Goal: Task Accomplishment & Management: Manage account settings

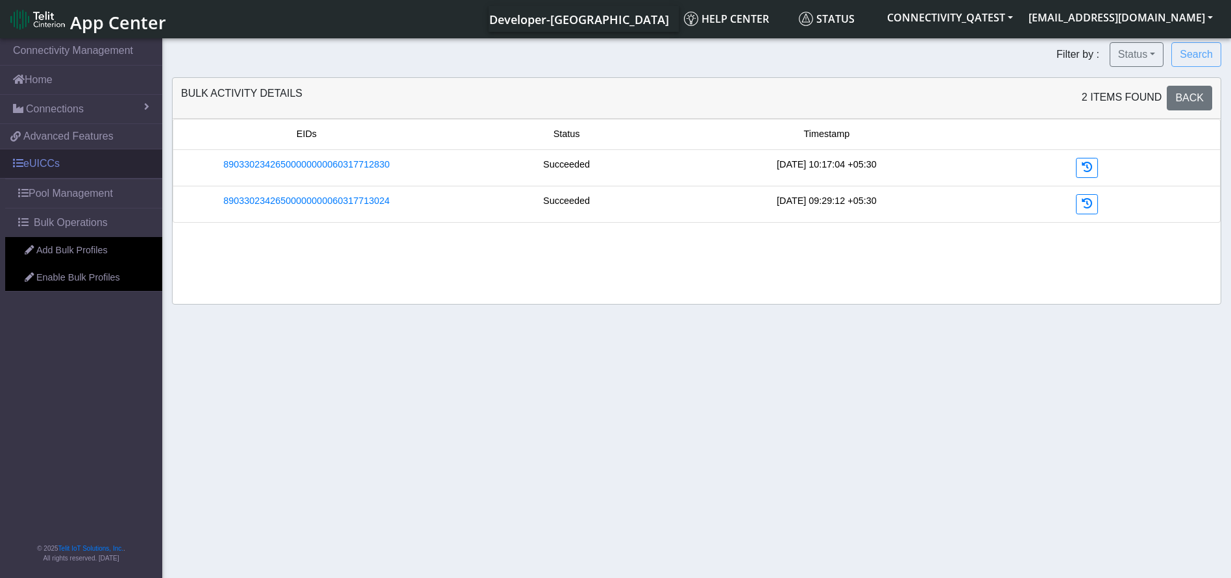
click at [87, 168] on link "eUICCs" at bounding box center [81, 163] width 162 height 29
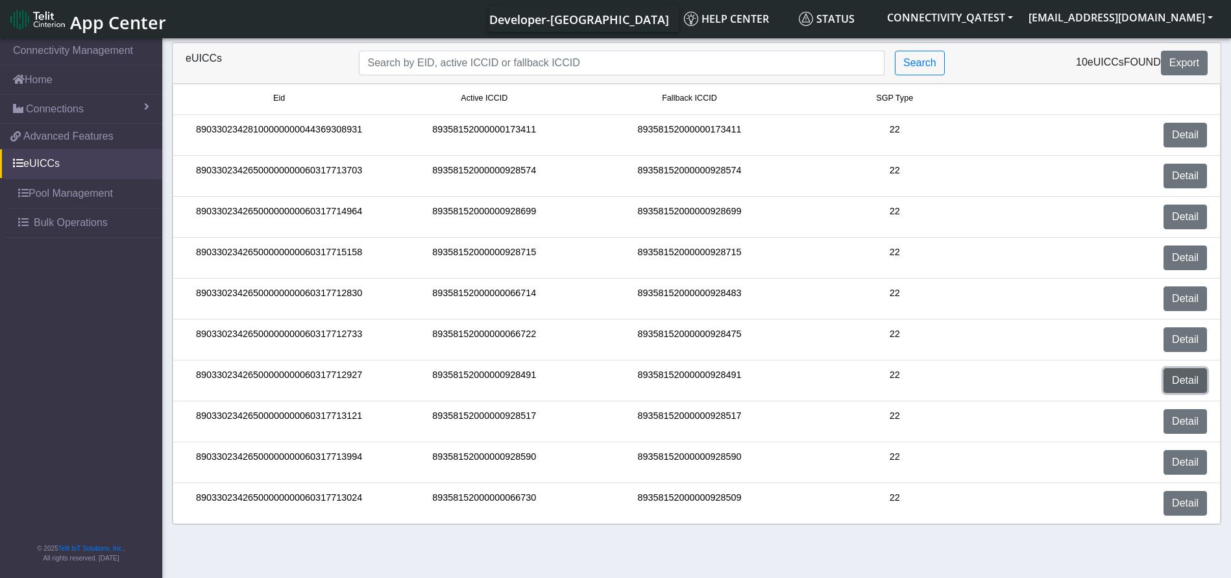
click at [1182, 382] on link "Detail" at bounding box center [1185, 380] width 43 height 25
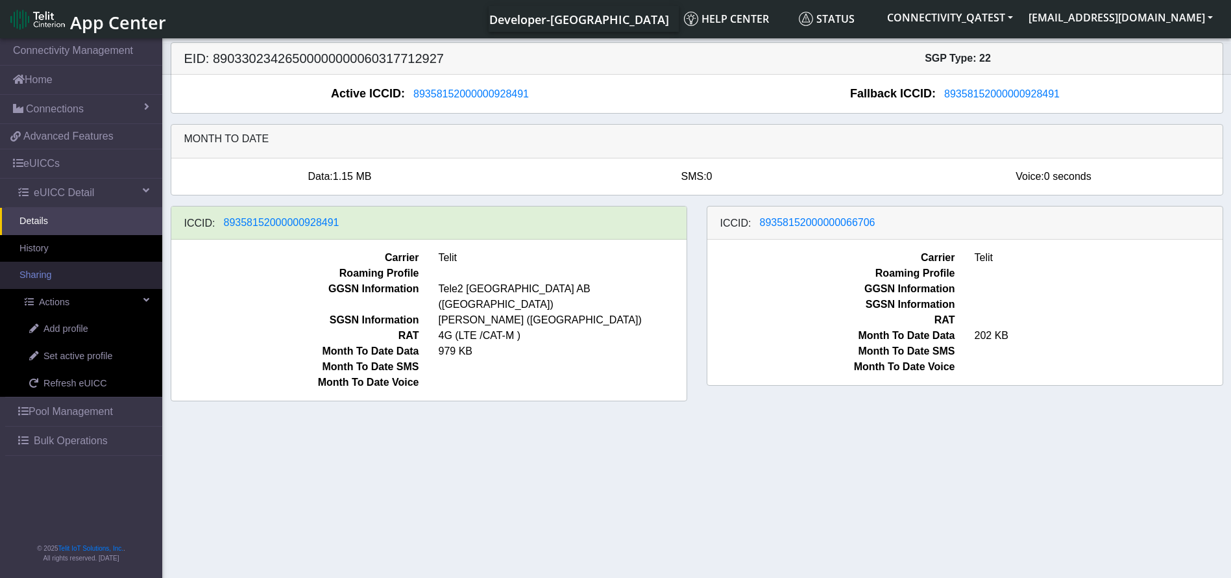
click at [61, 271] on link "Sharing" at bounding box center [81, 275] width 162 height 27
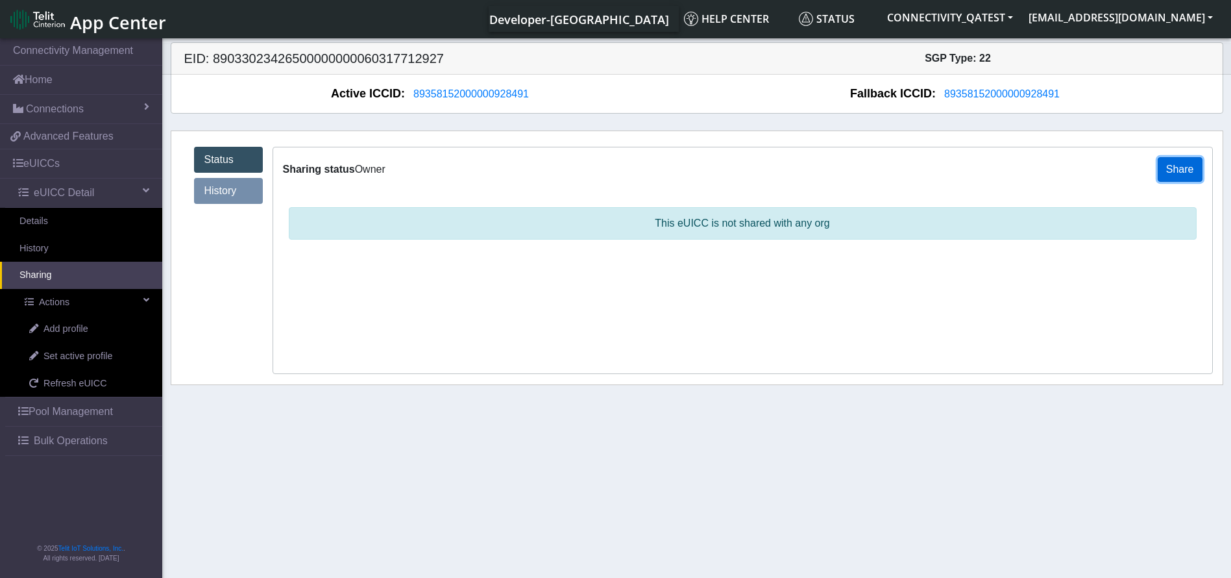
click at [1173, 179] on button "Share" at bounding box center [1180, 169] width 45 height 25
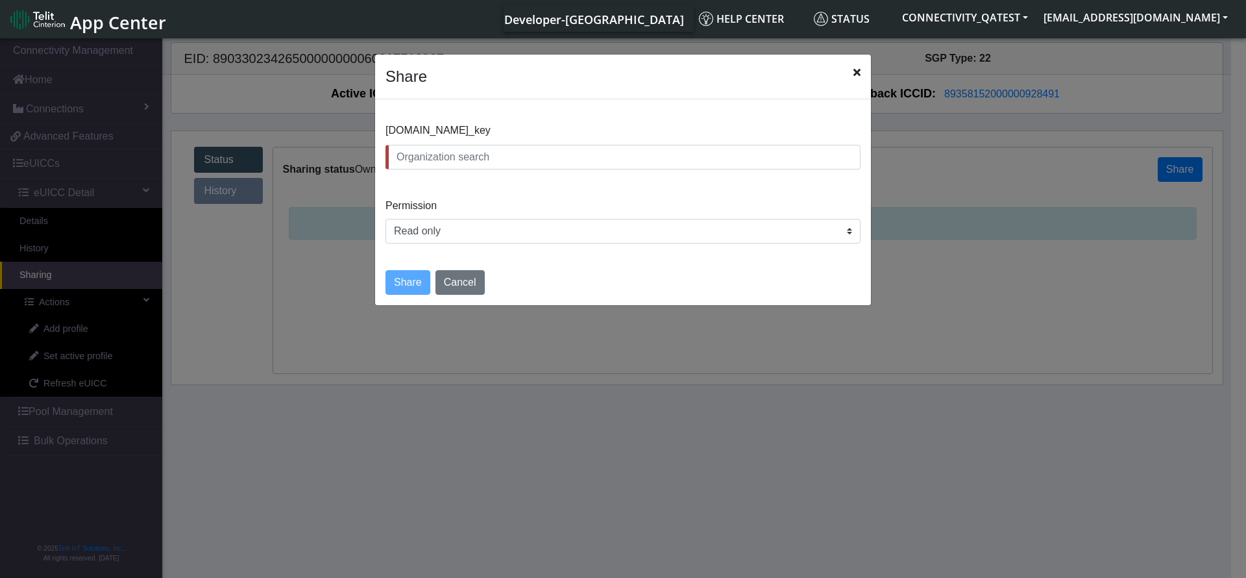
click at [855, 73] on icon "Close" at bounding box center [856, 72] width 7 height 10
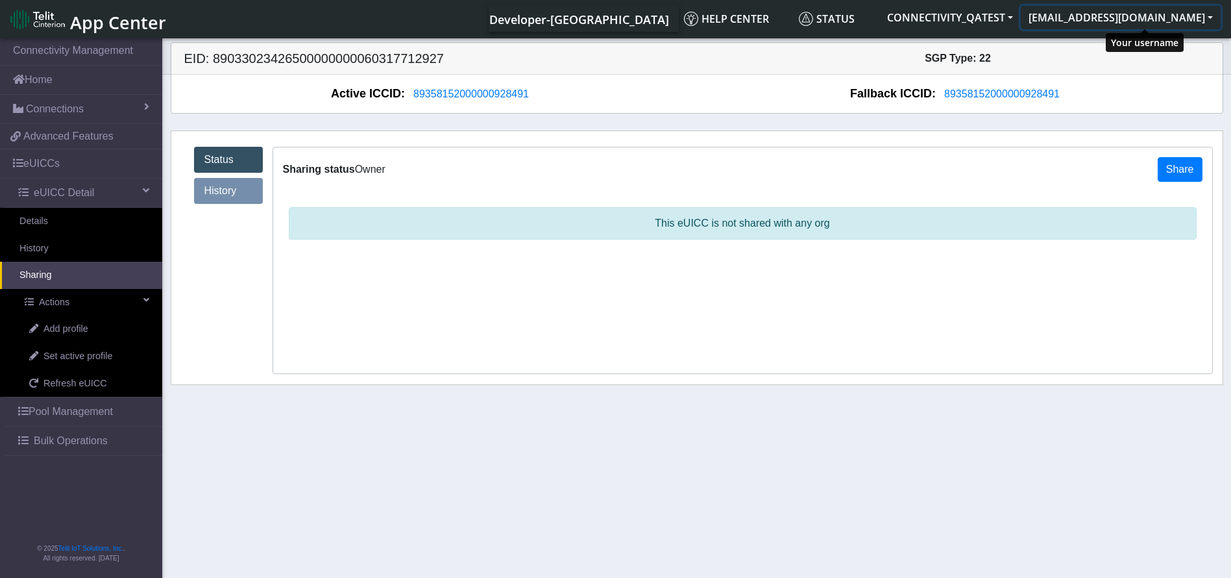
click at [1156, 16] on button "rashmi.suresh@telit.com" at bounding box center [1121, 17] width 200 height 23
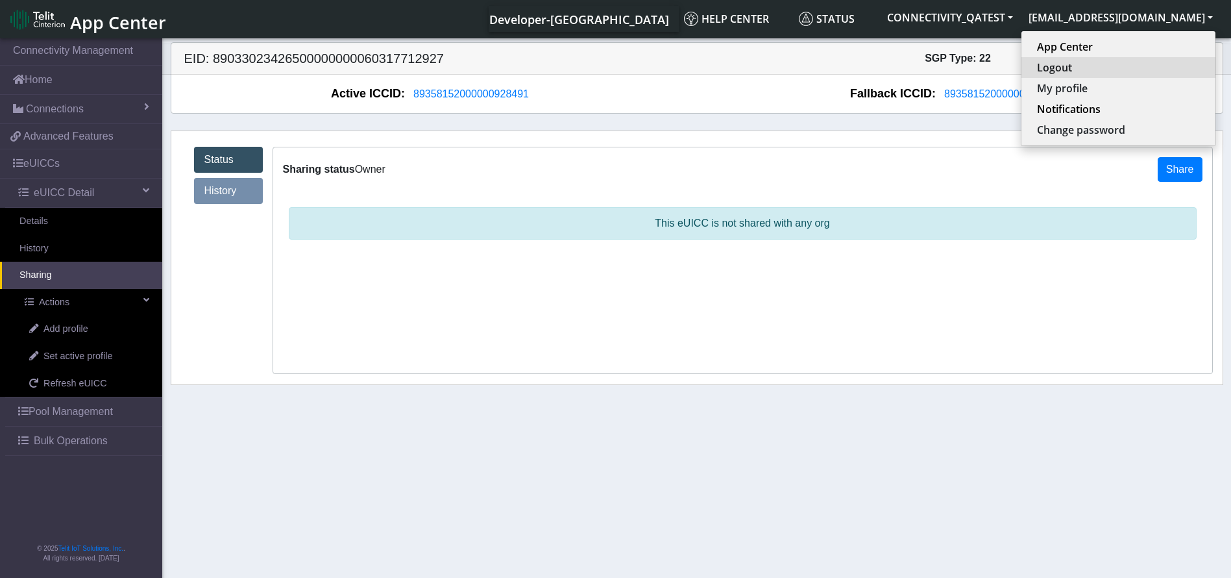
click at [1114, 69] on button "Logout" at bounding box center [1118, 67] width 194 height 21
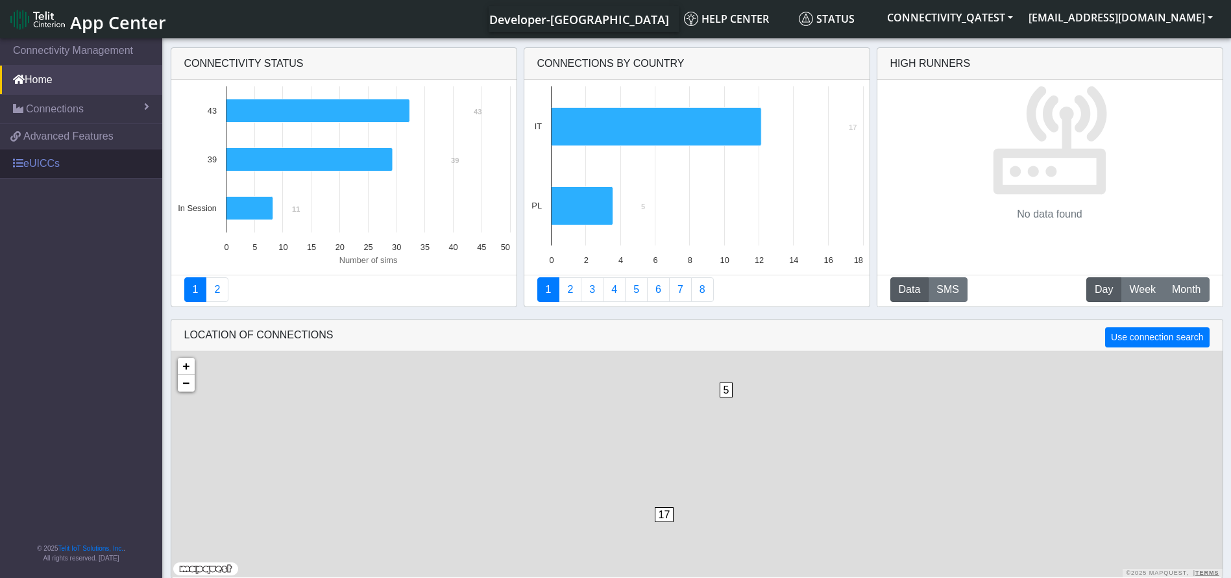
click at [41, 162] on link "eUICCs" at bounding box center [81, 163] width 162 height 29
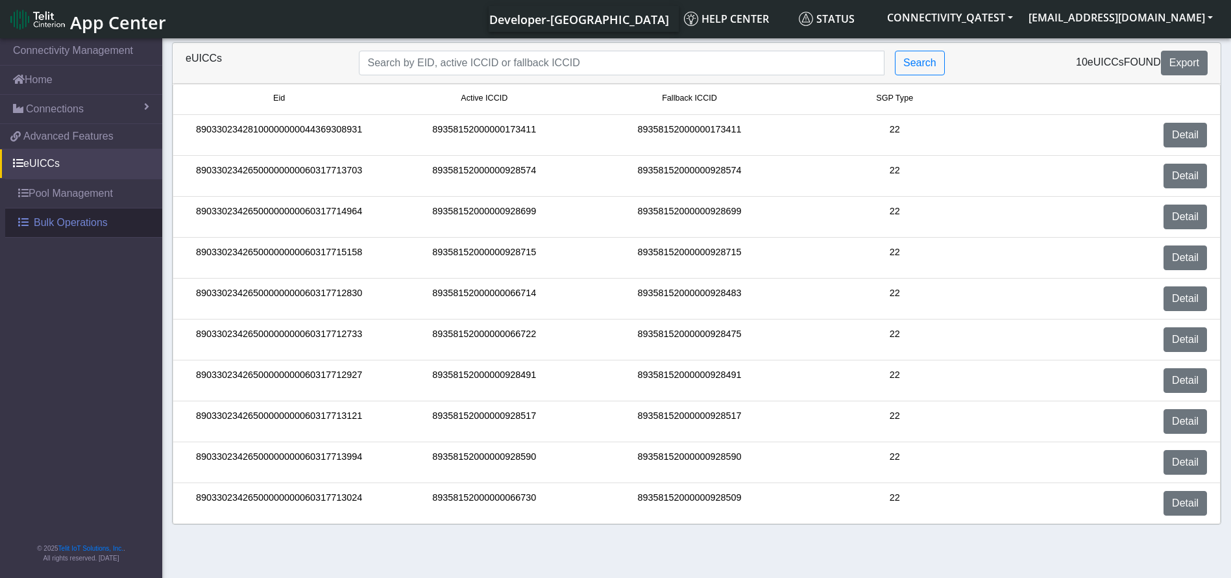
click at [40, 223] on span "Bulk Operations" at bounding box center [71, 223] width 74 height 16
